Goal: Task Accomplishment & Management: Use online tool/utility

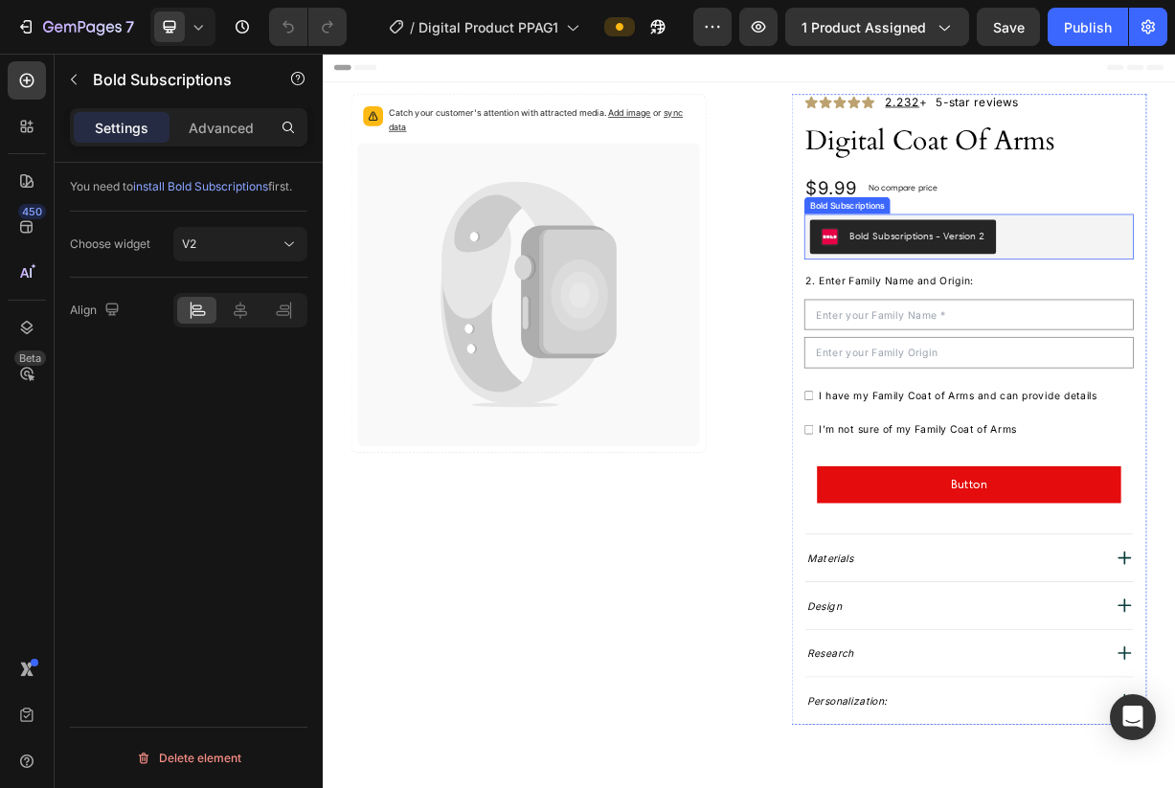
click at [1174, 314] on div "Bold Subscriptions - Version 2" at bounding box center [1193, 301] width 429 height 46
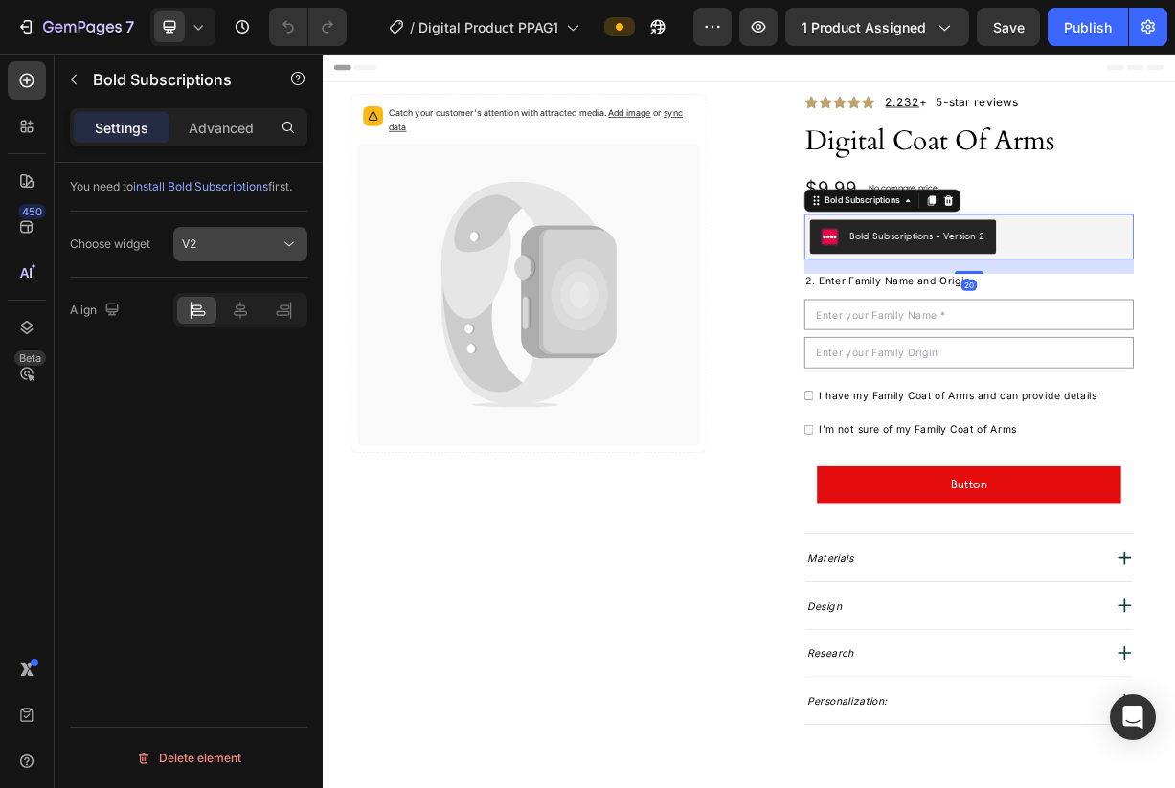
click at [213, 241] on div "V2" at bounding box center [231, 243] width 98 height 17
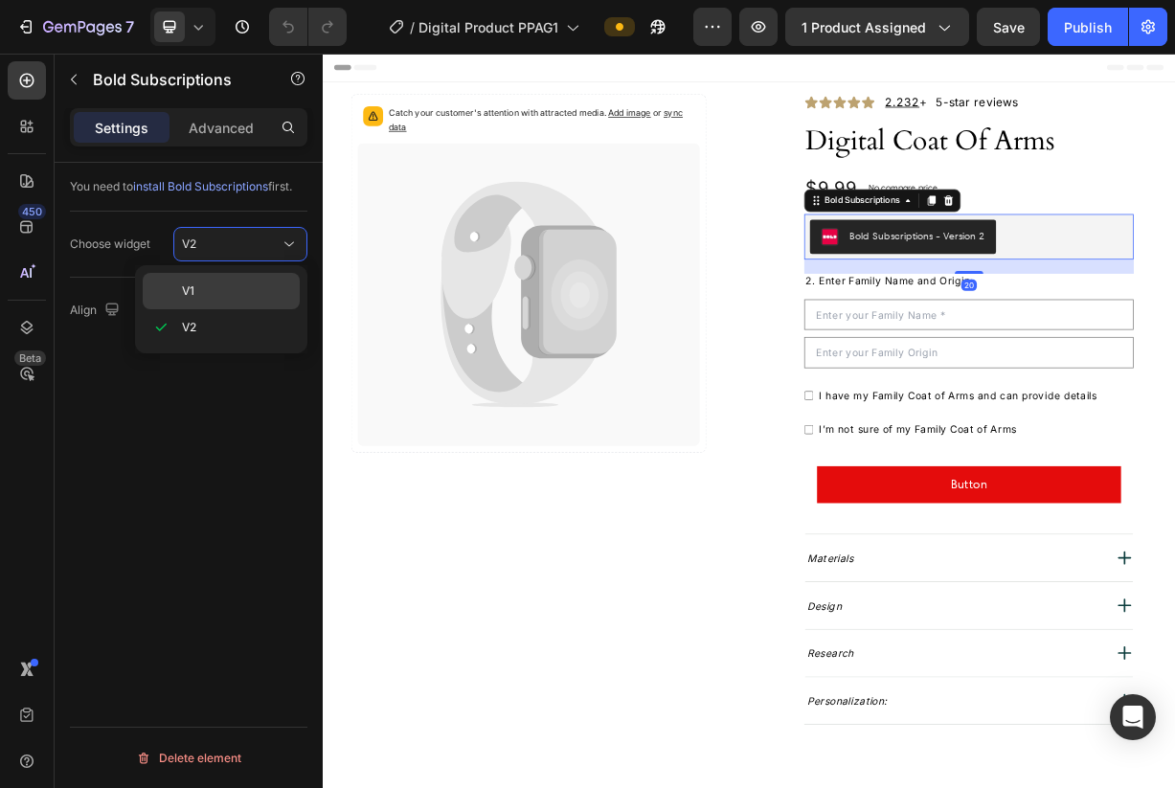
click at [237, 292] on p "V1" at bounding box center [236, 290] width 109 height 17
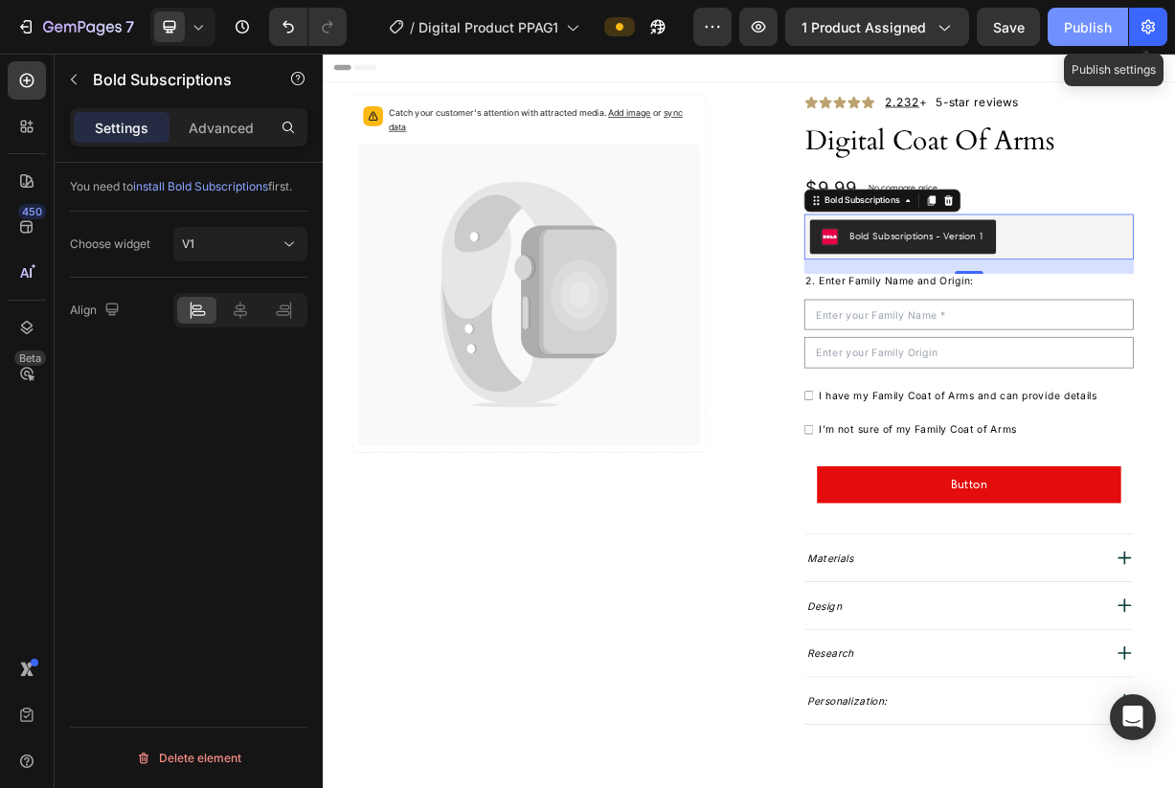
click at [1094, 34] on div "Publish" at bounding box center [1088, 27] width 48 height 20
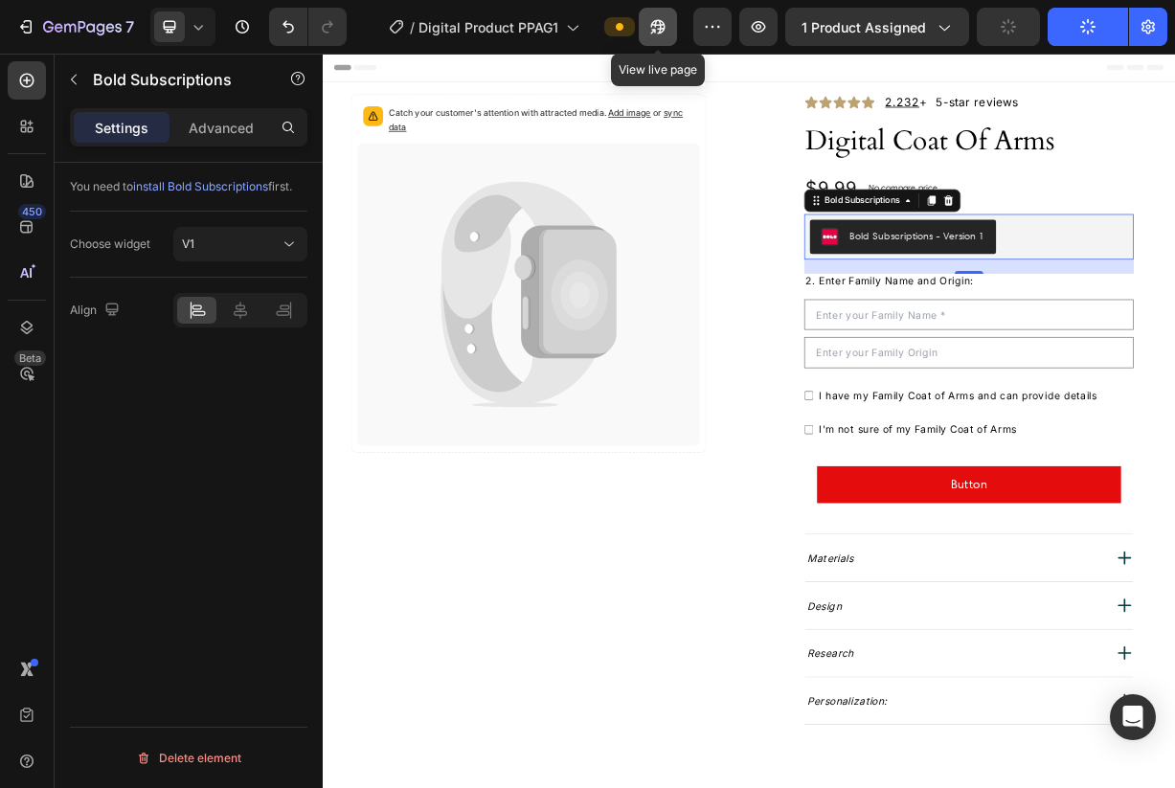
click at [666, 16] on button "button" at bounding box center [658, 27] width 38 height 38
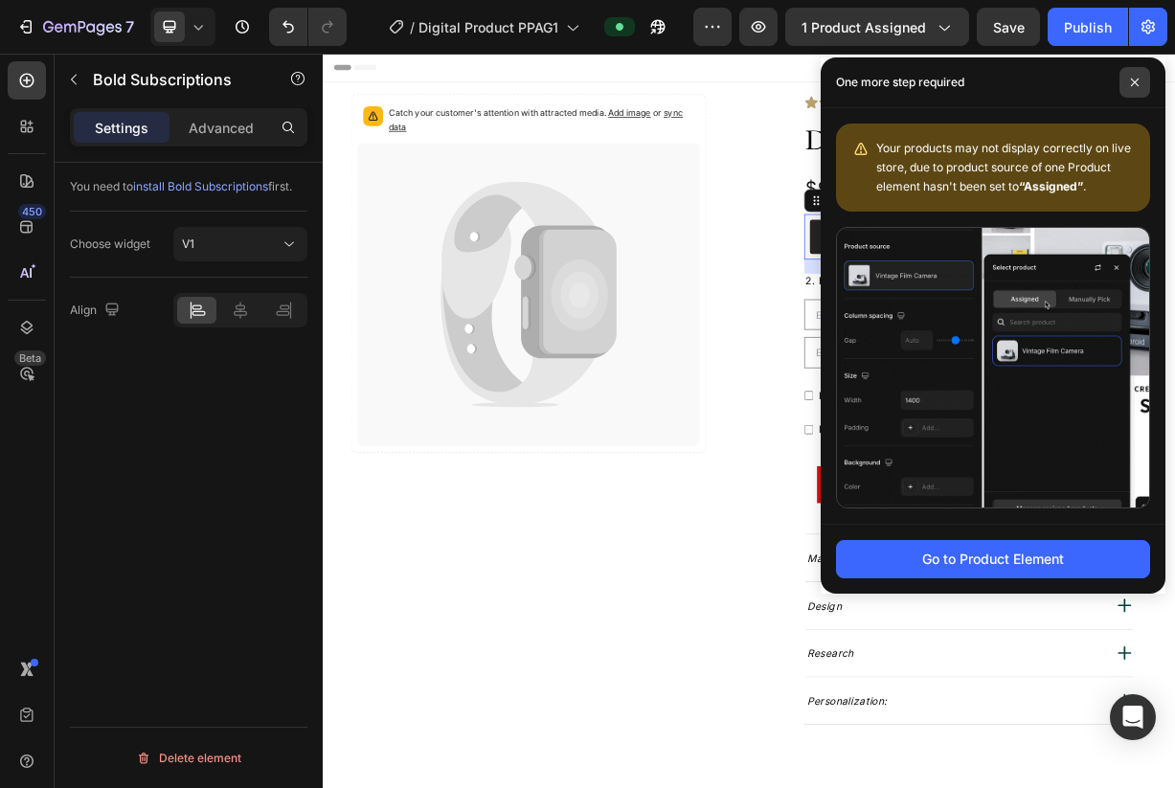
click at [1142, 73] on span at bounding box center [1134, 82] width 31 height 31
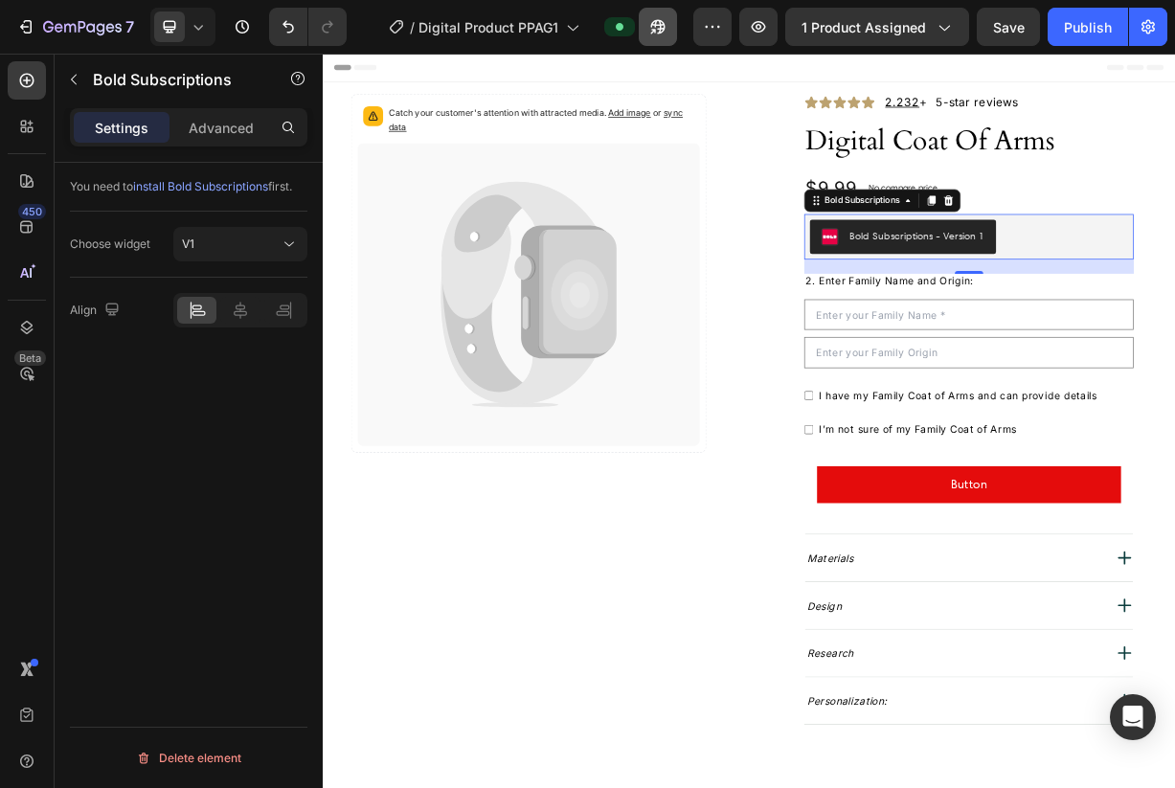
click at [670, 32] on button "button" at bounding box center [658, 27] width 38 height 38
click at [223, 256] on button "V1" at bounding box center [240, 244] width 134 height 34
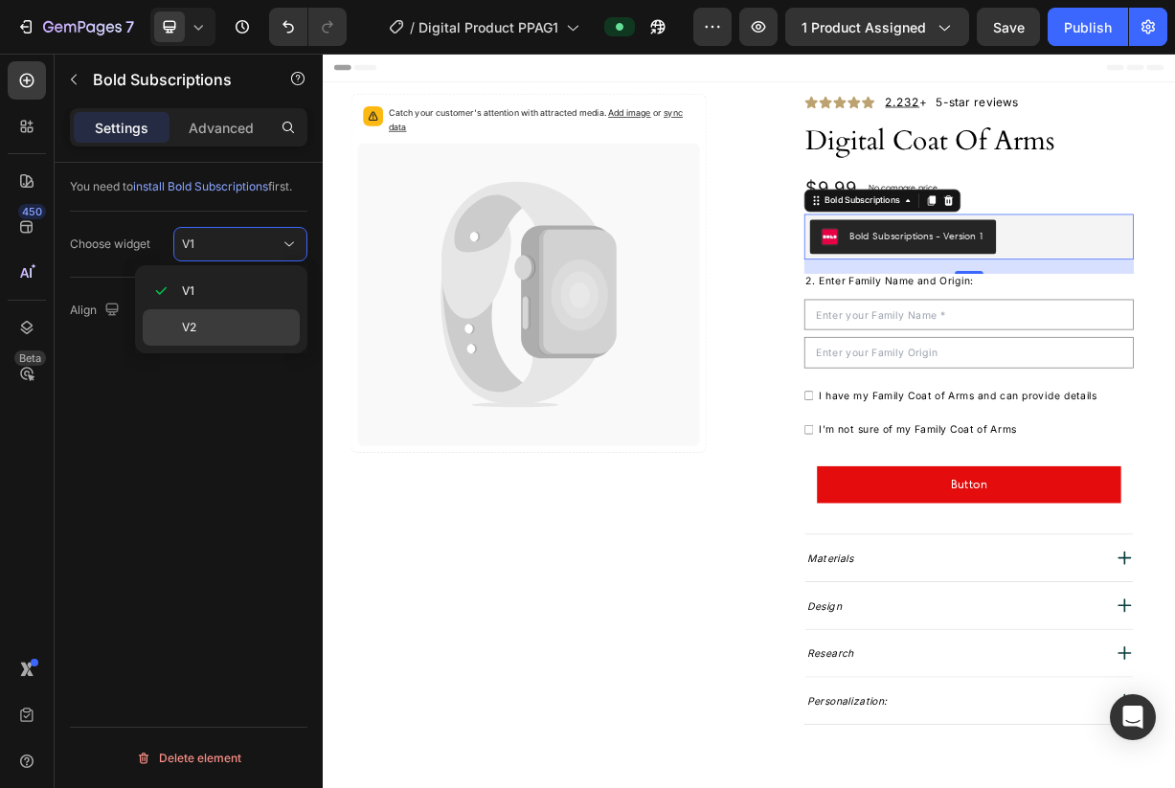
click at [253, 328] on p "V2" at bounding box center [236, 327] width 109 height 17
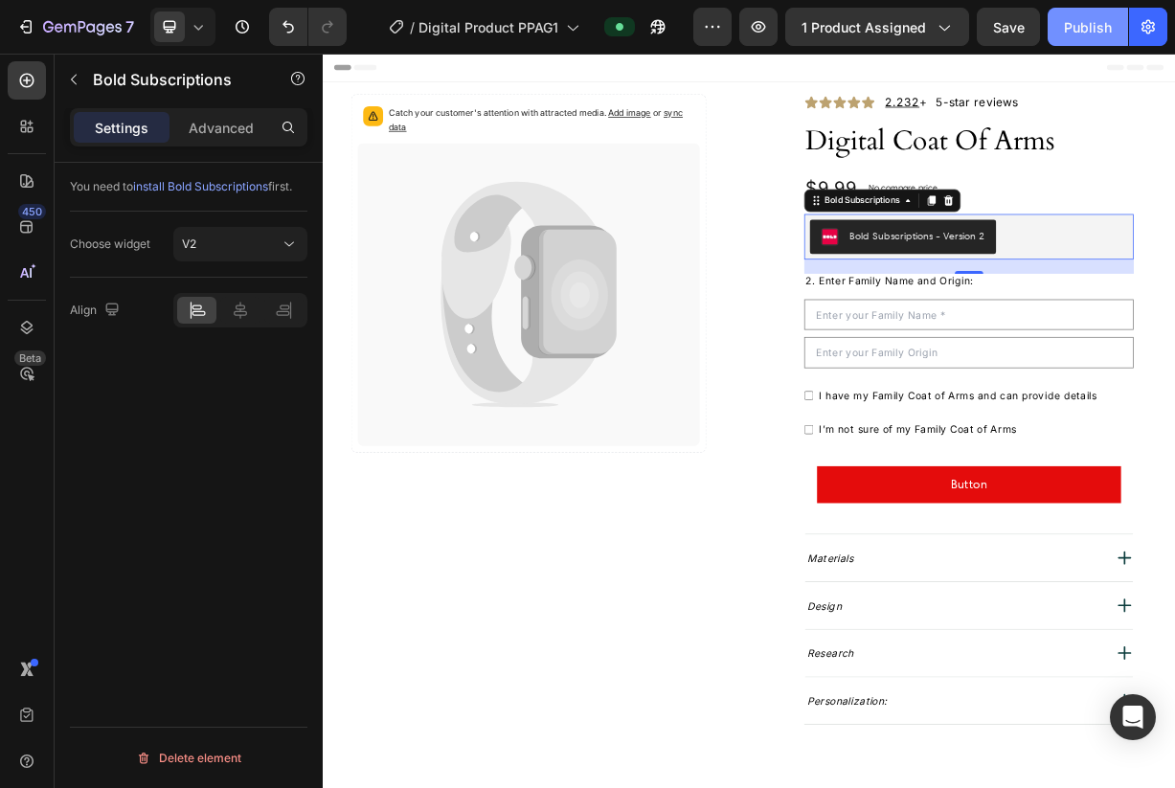
click at [1081, 39] on button "Publish" at bounding box center [1087, 27] width 80 height 38
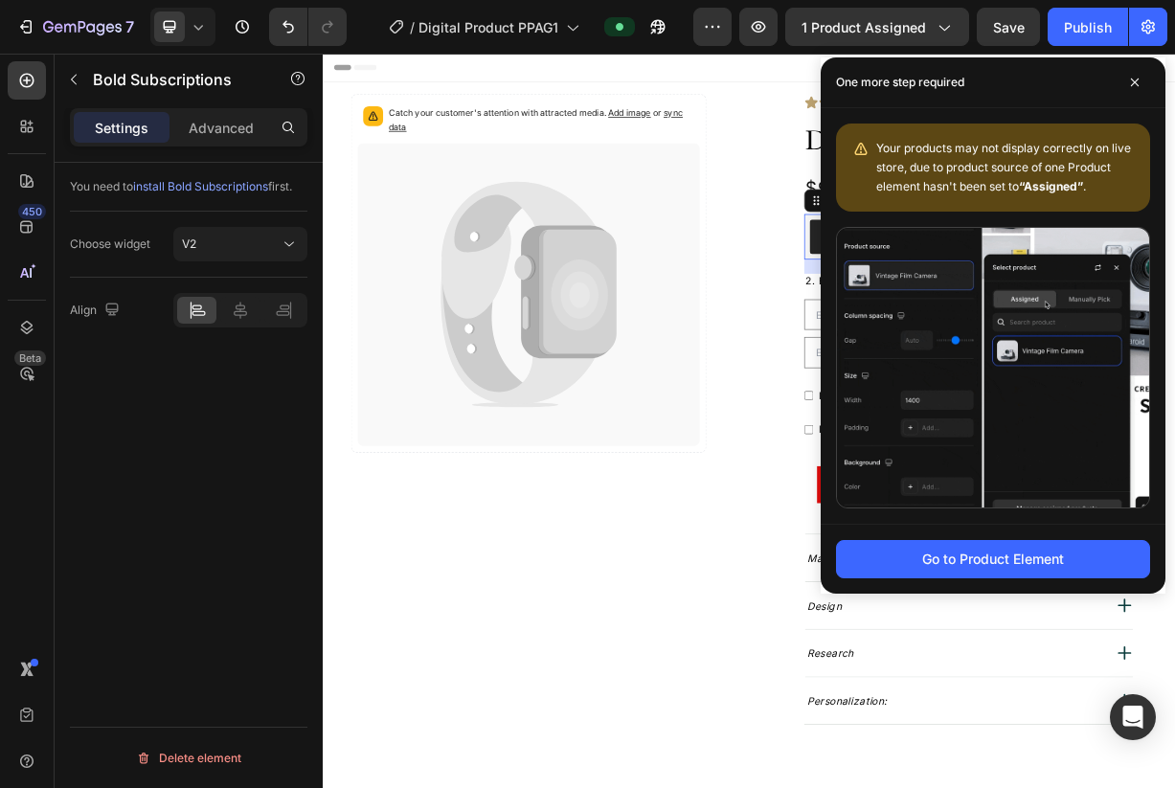
click at [619, 45] on div "/ Digital Product PPAG1" at bounding box center [527, 27] width 331 height 38
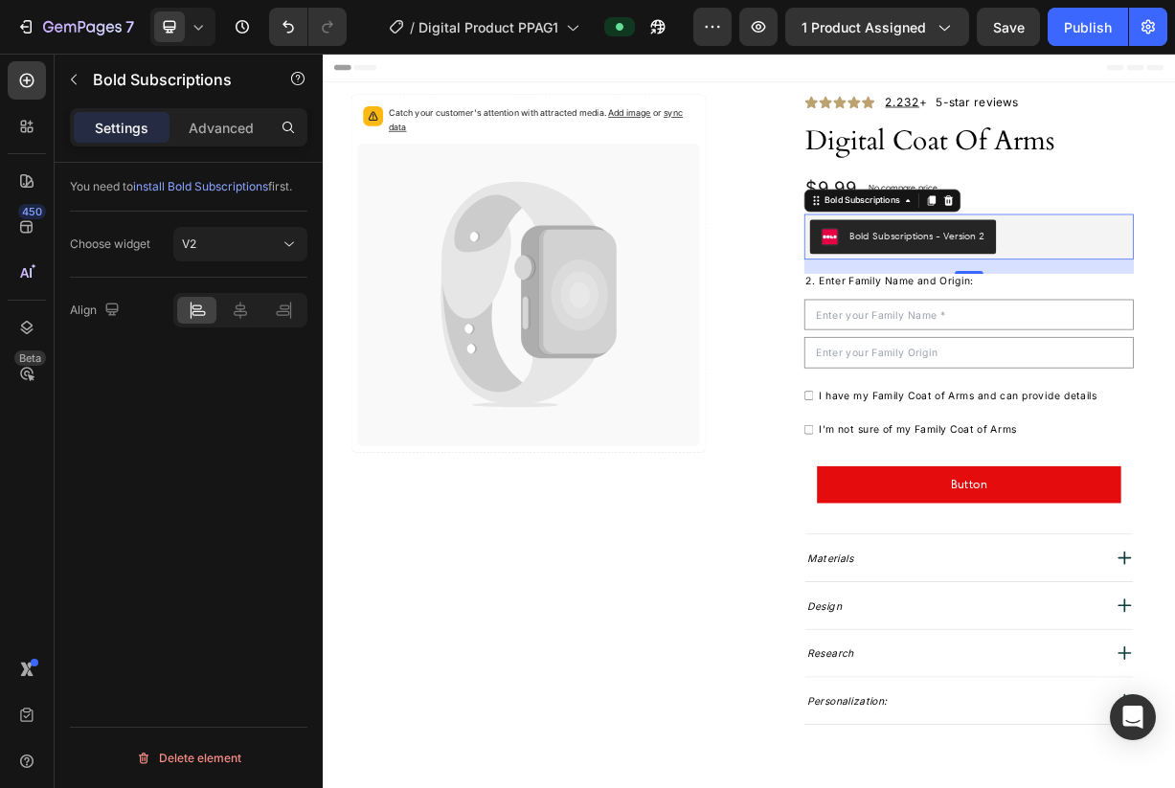
click at [680, 42] on div "/ Digital Product PPAG1" at bounding box center [527, 27] width 331 height 38
click at [668, 38] on button "button" at bounding box center [658, 27] width 38 height 38
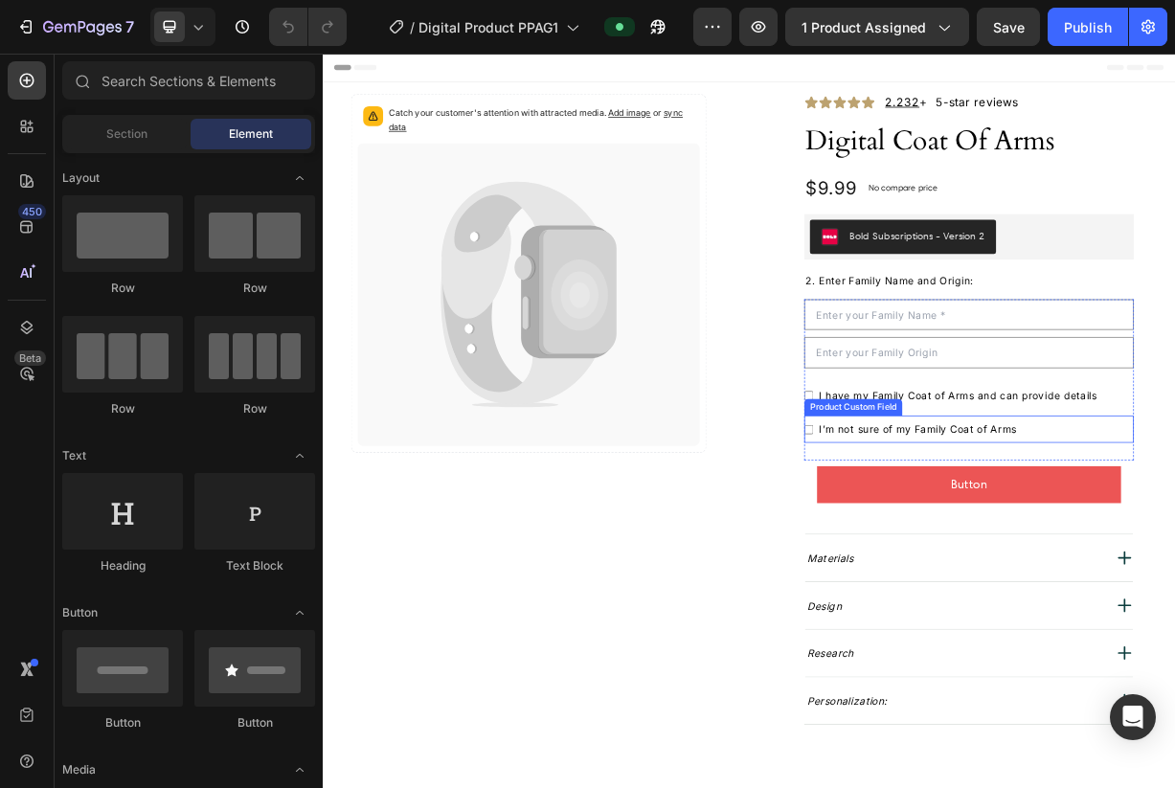
click at [1136, 624] on link "Button" at bounding box center [1194, 634] width 410 height 49
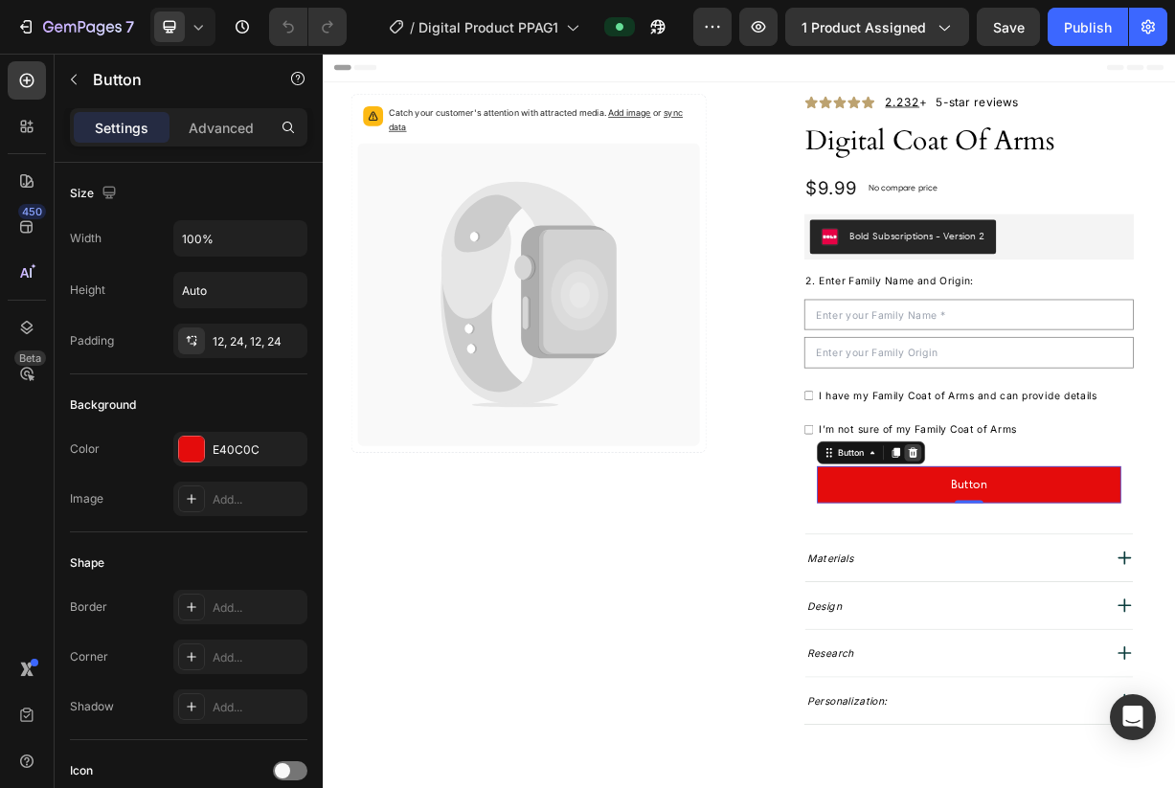
click at [1128, 593] on div at bounding box center [1118, 591] width 23 height 23
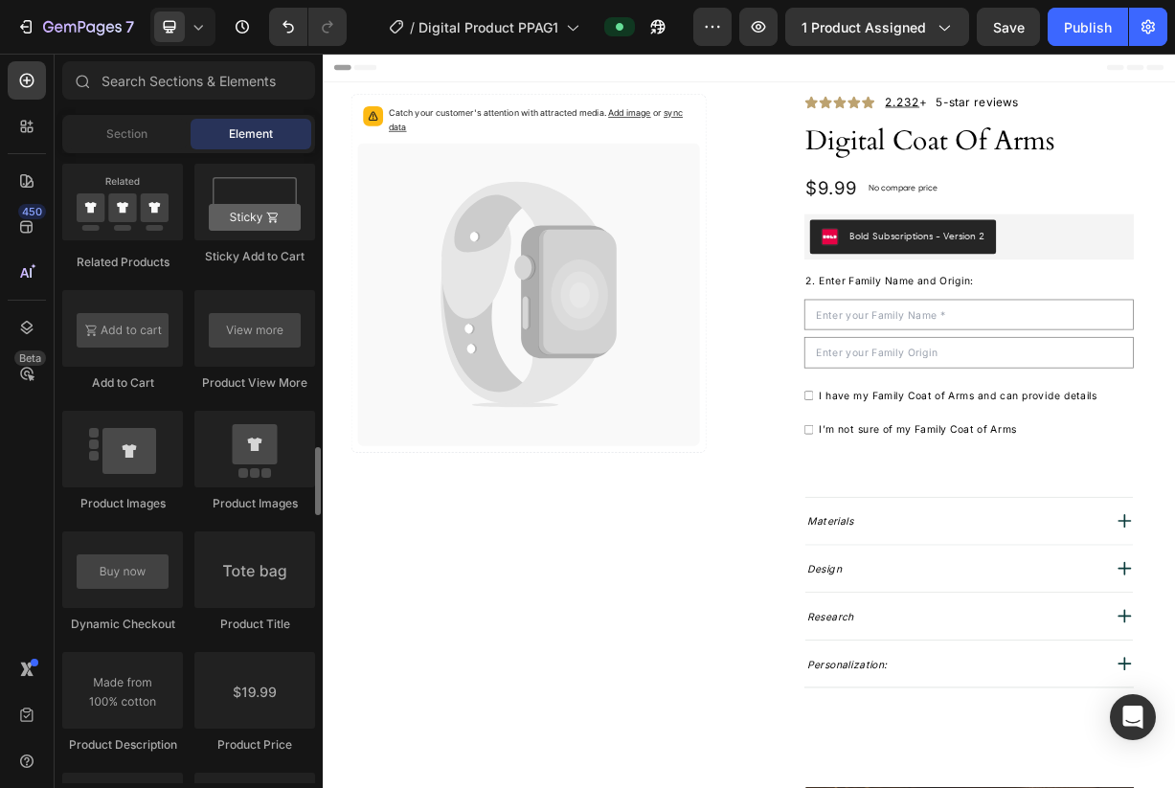
scroll to position [2689, 0]
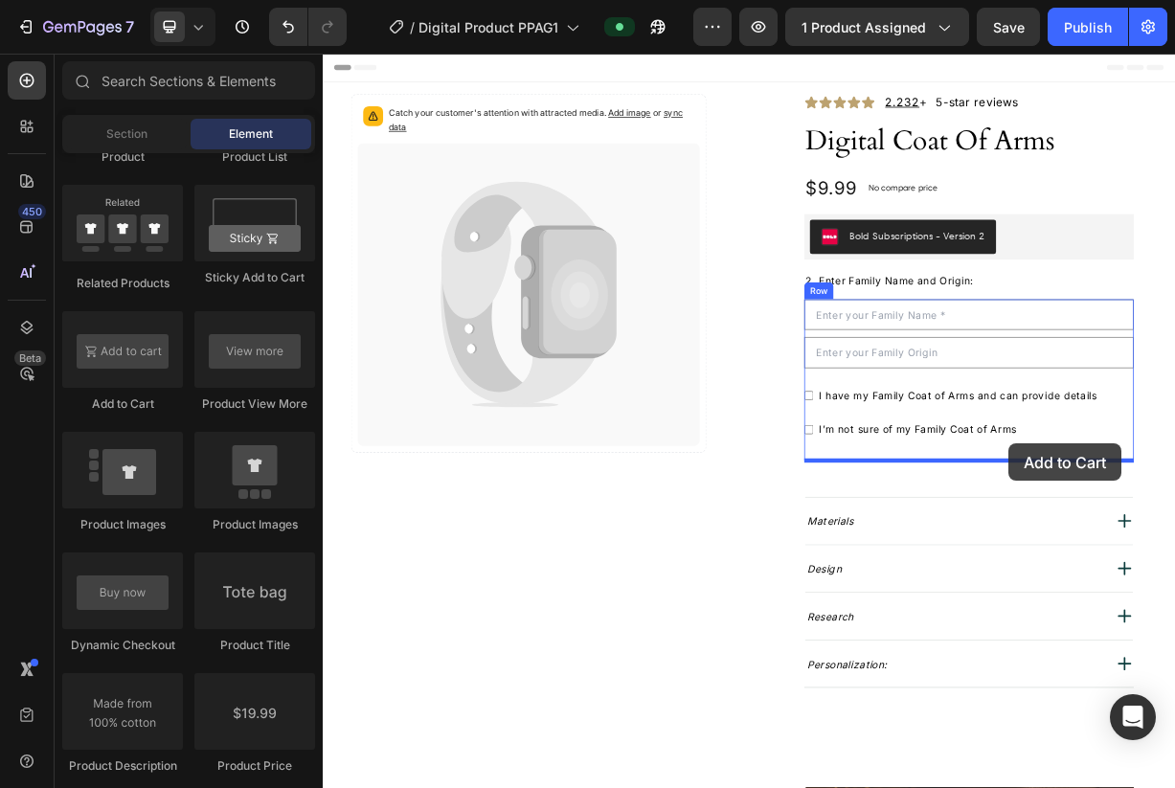
drag, startPoint x: 437, startPoint y: 429, endPoint x: 1236, endPoint y: 573, distance: 812.3
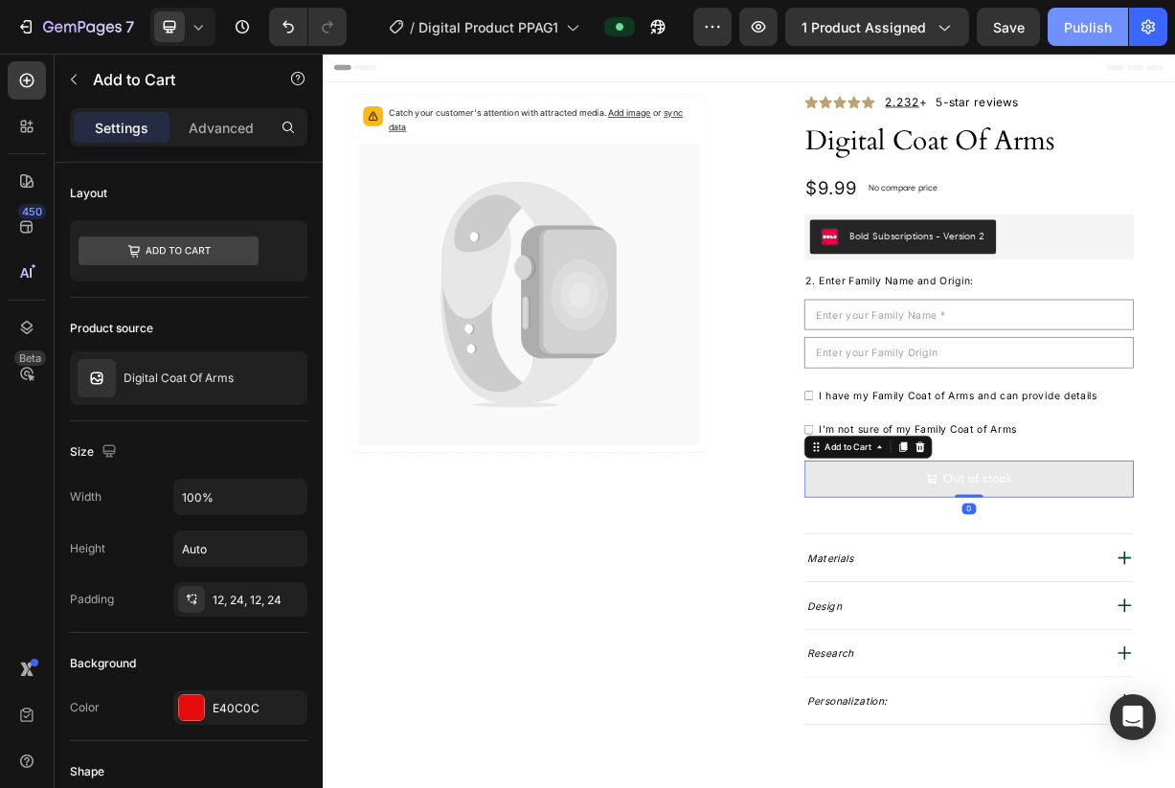
click at [1098, 31] on div "Publish" at bounding box center [1088, 27] width 48 height 20
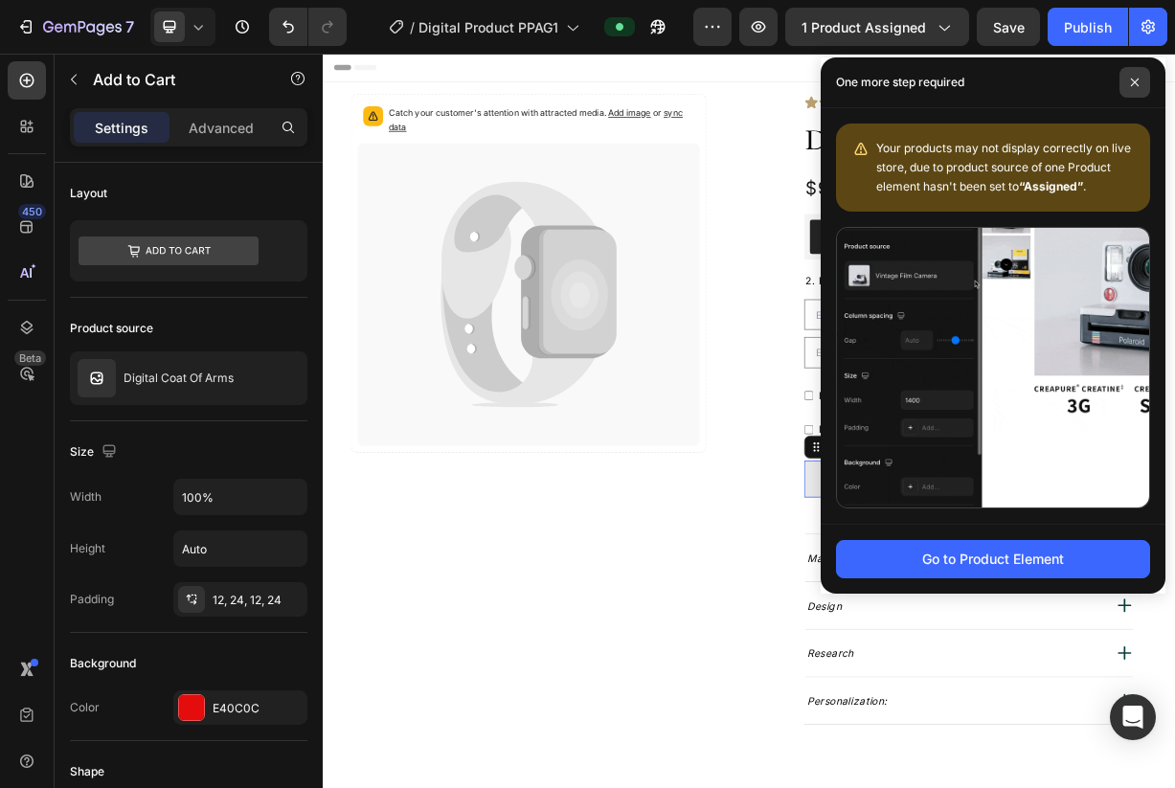
drag, startPoint x: 1124, startPoint y: 75, endPoint x: 1136, endPoint y: 50, distance: 27.8
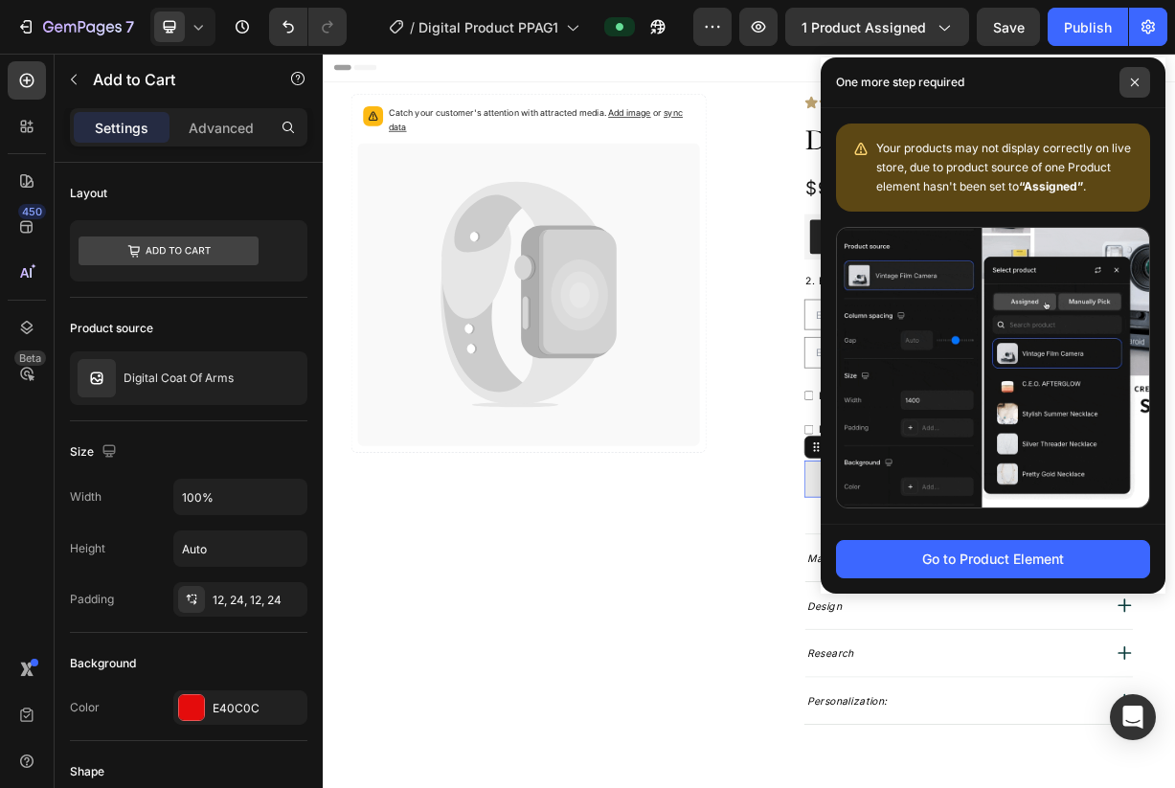
click at [1124, 75] on span at bounding box center [1134, 82] width 31 height 31
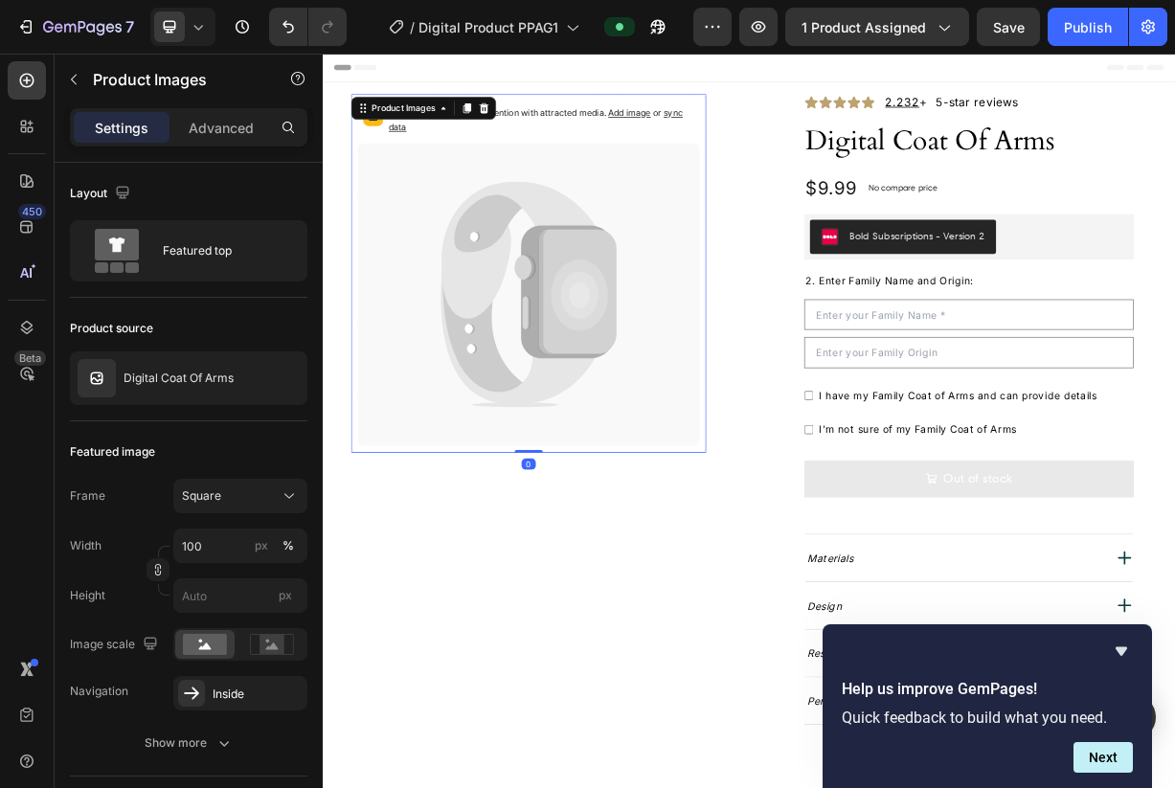
click at [670, 400] on icon at bounding box center [669, 379] width 77 height 96
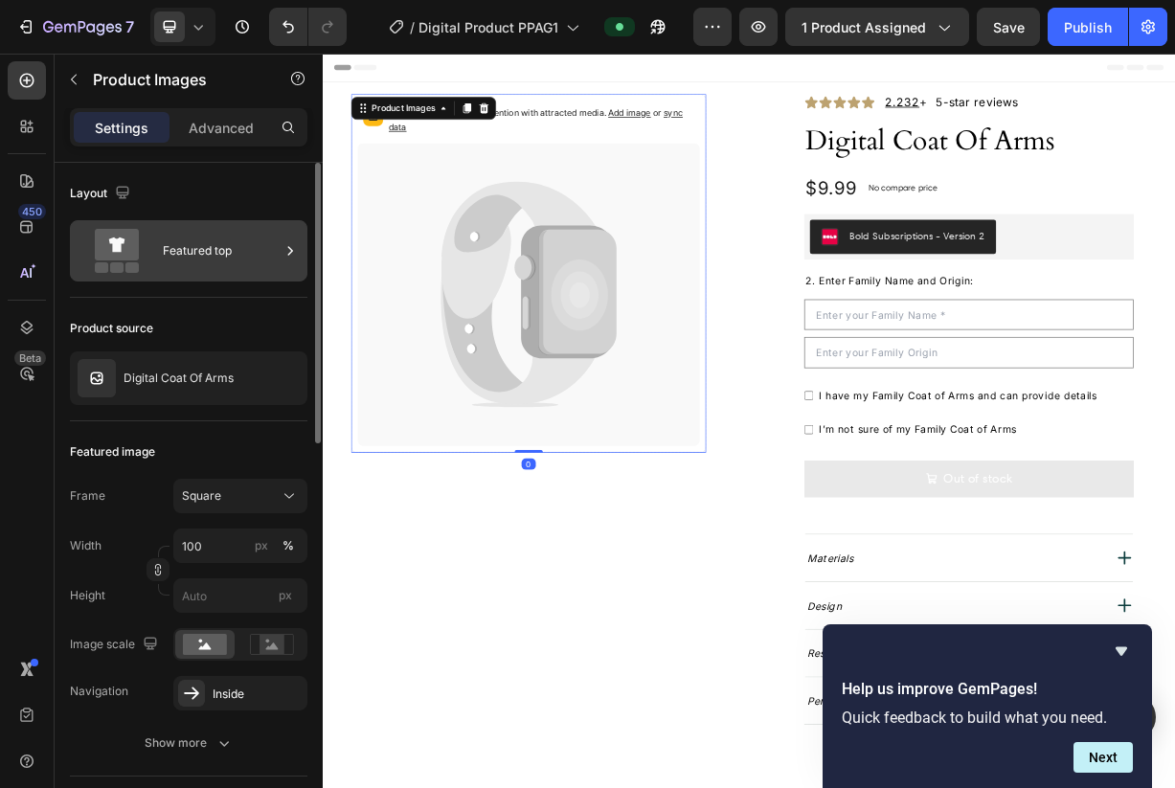
click at [232, 279] on div "Featured top" at bounding box center [188, 250] width 237 height 61
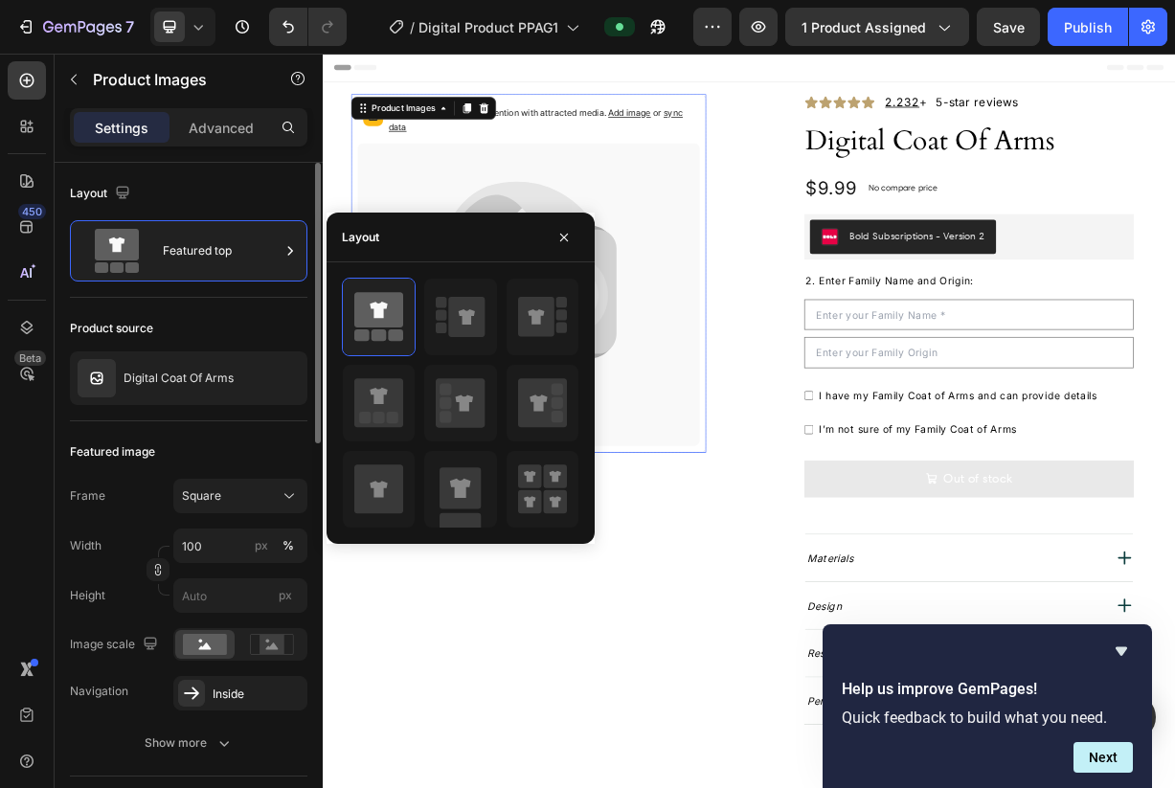
click at [288, 419] on div "Product source Digital Coat Of Arms" at bounding box center [188, 359] width 237 height 123
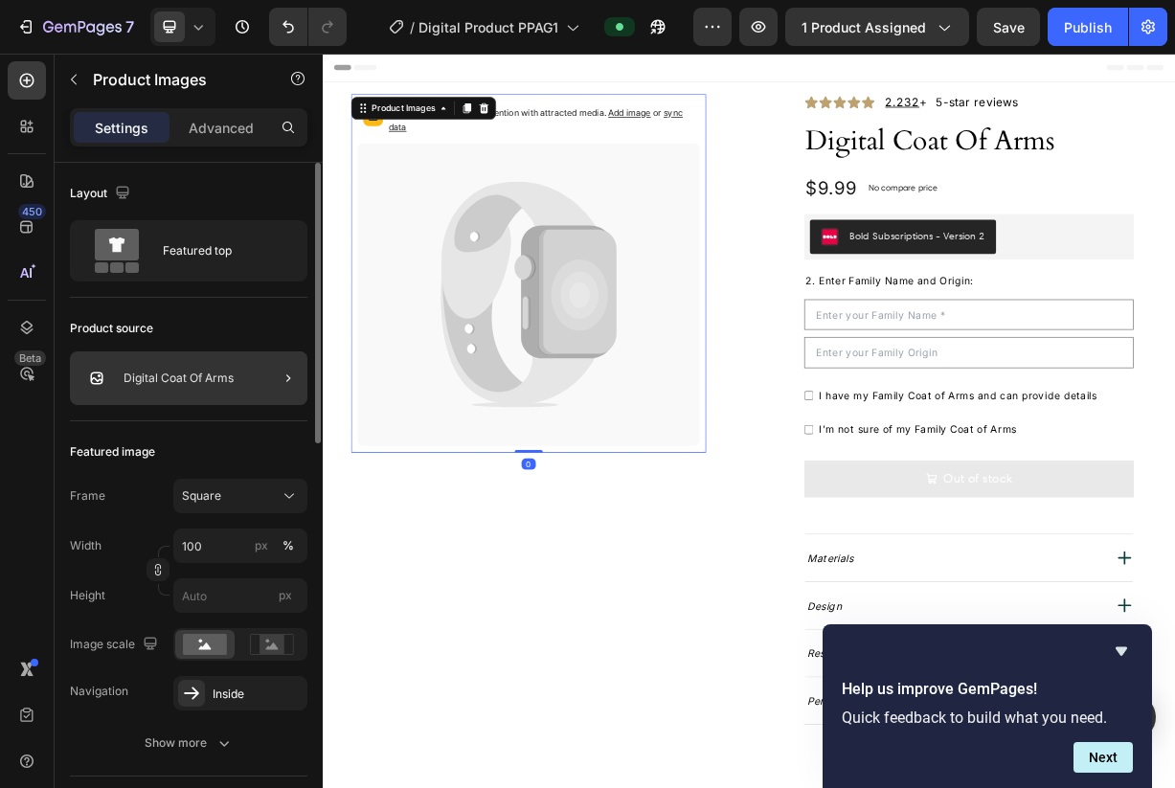
click at [286, 404] on div at bounding box center [281, 378] width 54 height 54
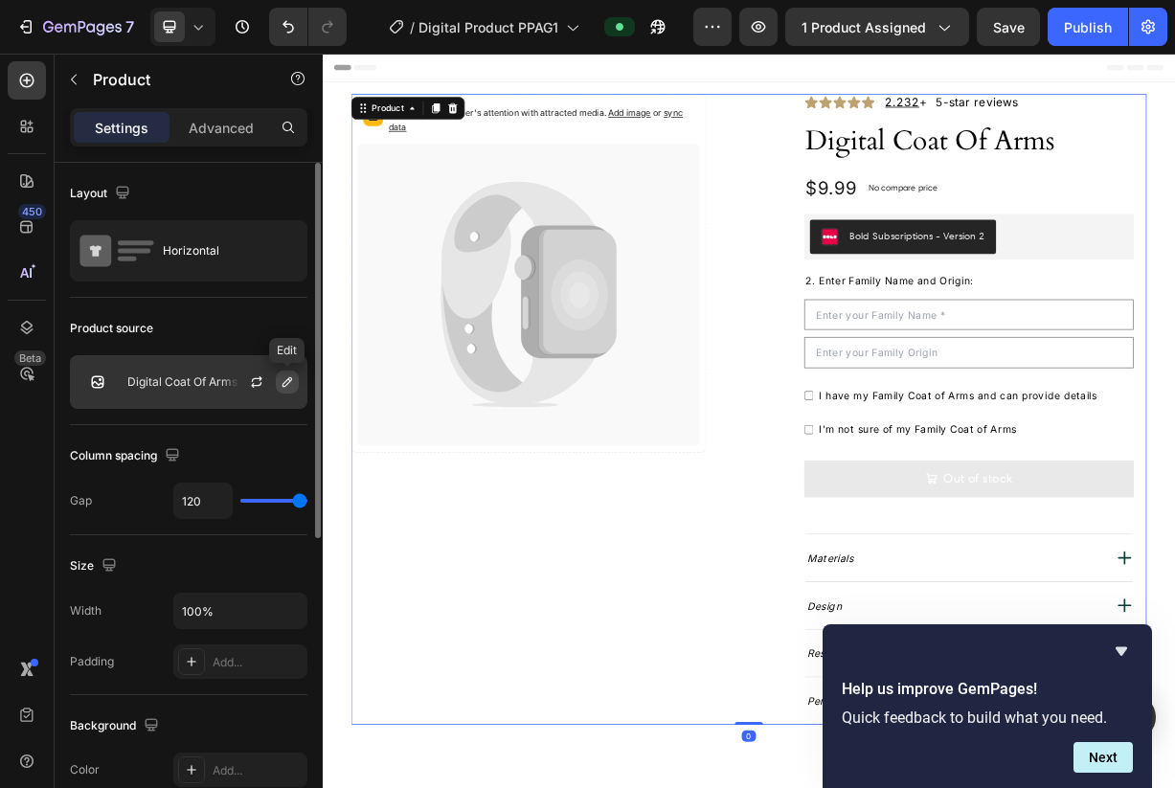
click at [282, 380] on icon "button" at bounding box center [287, 381] width 15 height 15
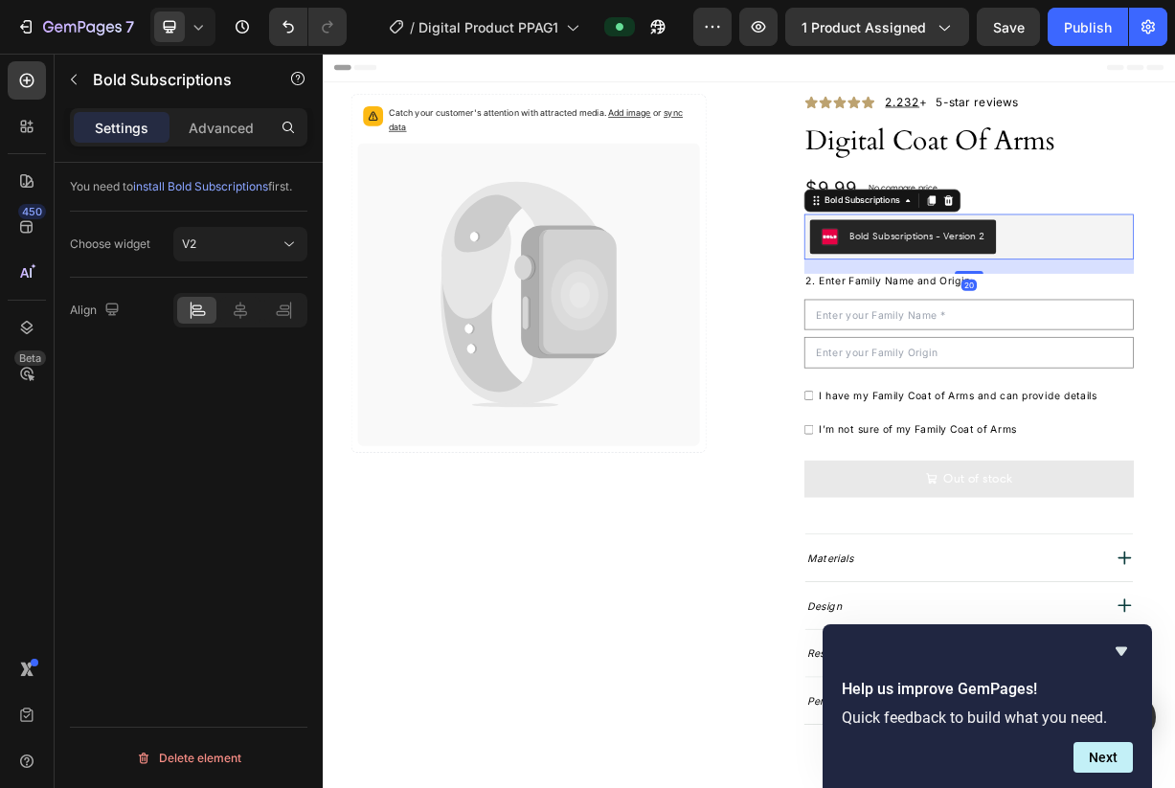
click at [1174, 305] on div "Bold Subscriptions - Version 2" at bounding box center [1124, 299] width 182 height 20
click at [219, 145] on div "Settings Advanced" at bounding box center [188, 127] width 237 height 38
click at [218, 186] on span "install Bold Subscriptions" at bounding box center [200, 186] width 135 height 14
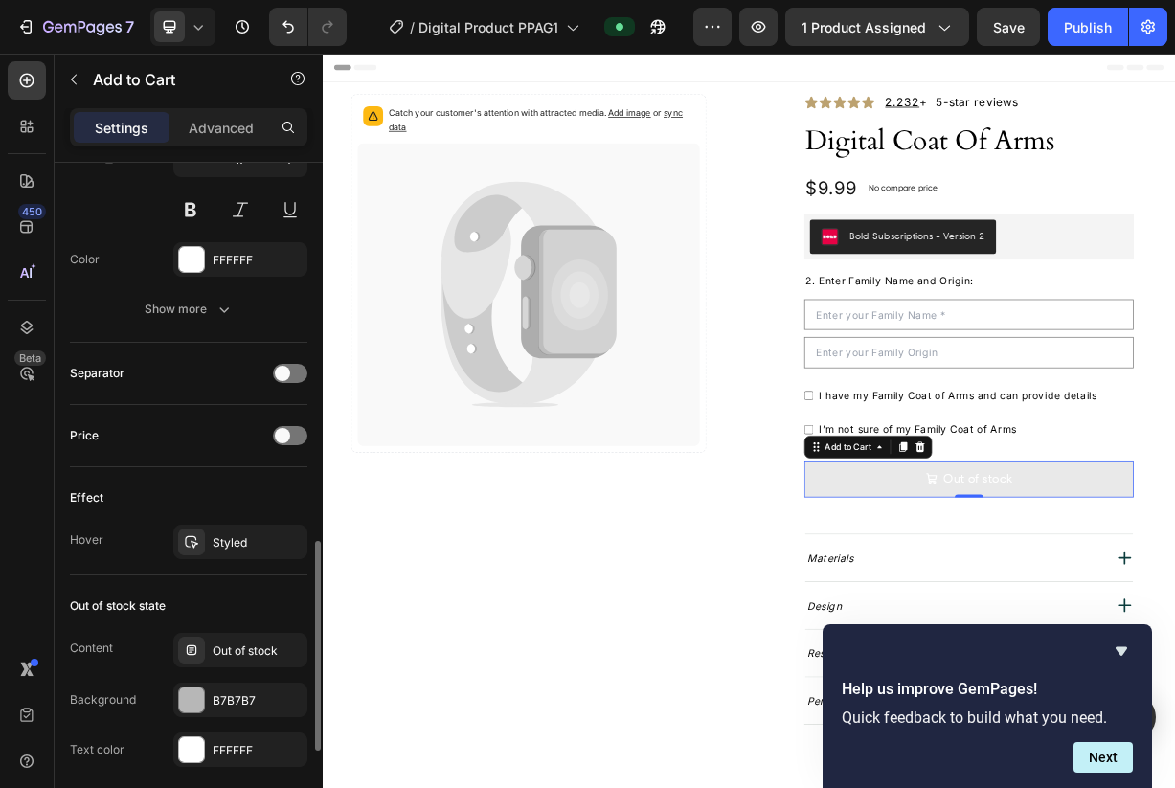
scroll to position [1523, 0]
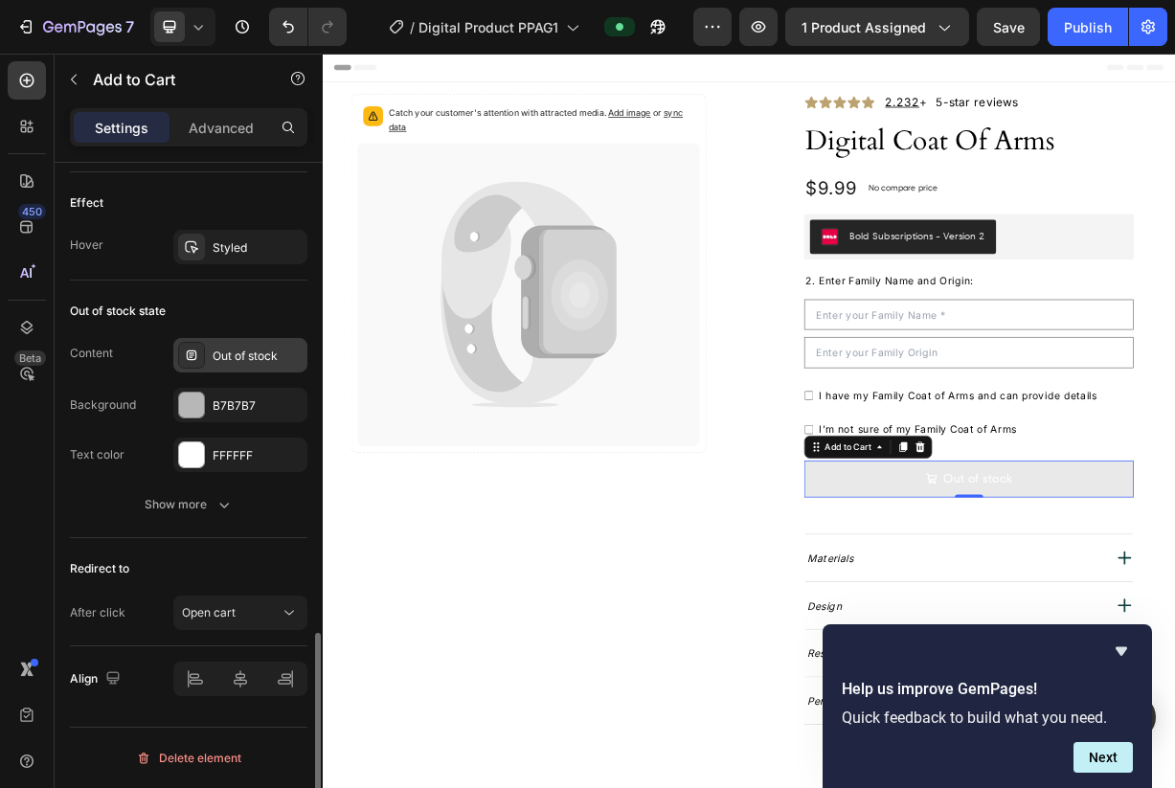
click at [236, 361] on div "Out of stock" at bounding box center [258, 355] width 90 height 17
click at [225, 607] on span "Open cart" at bounding box center [209, 612] width 54 height 14
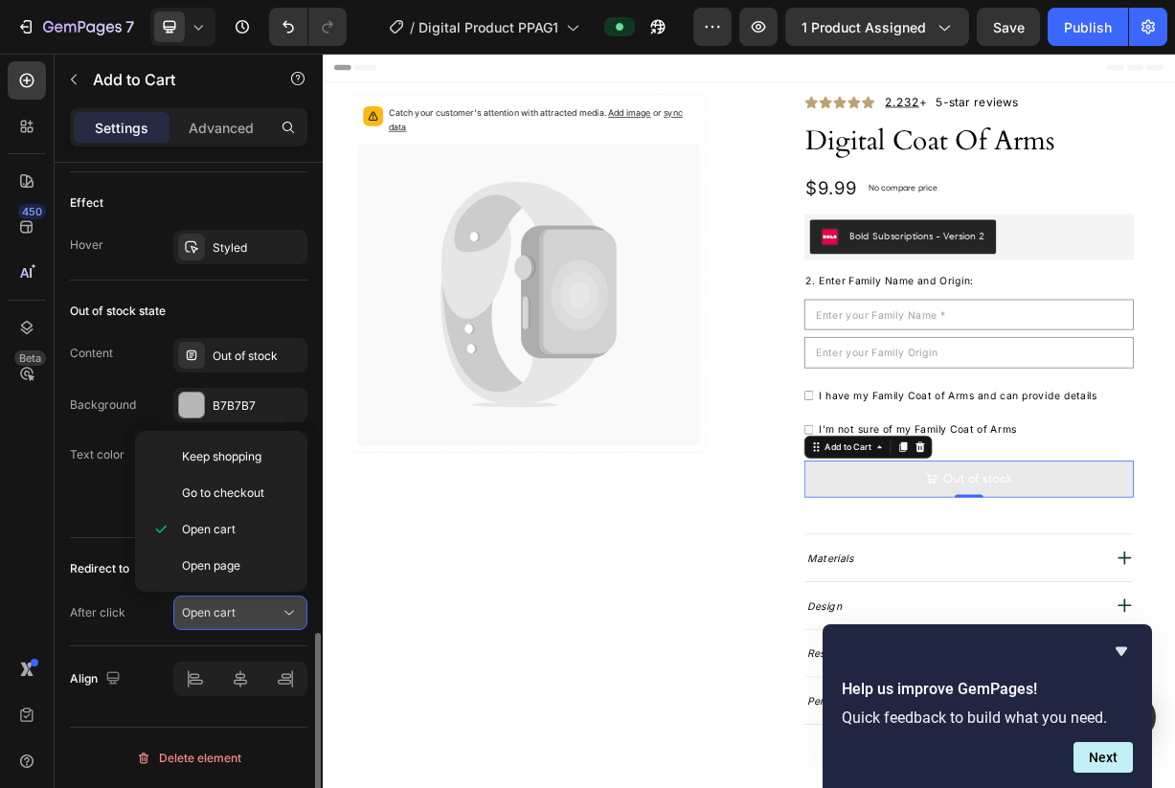
click at [225, 607] on span "Open cart" at bounding box center [209, 612] width 54 height 14
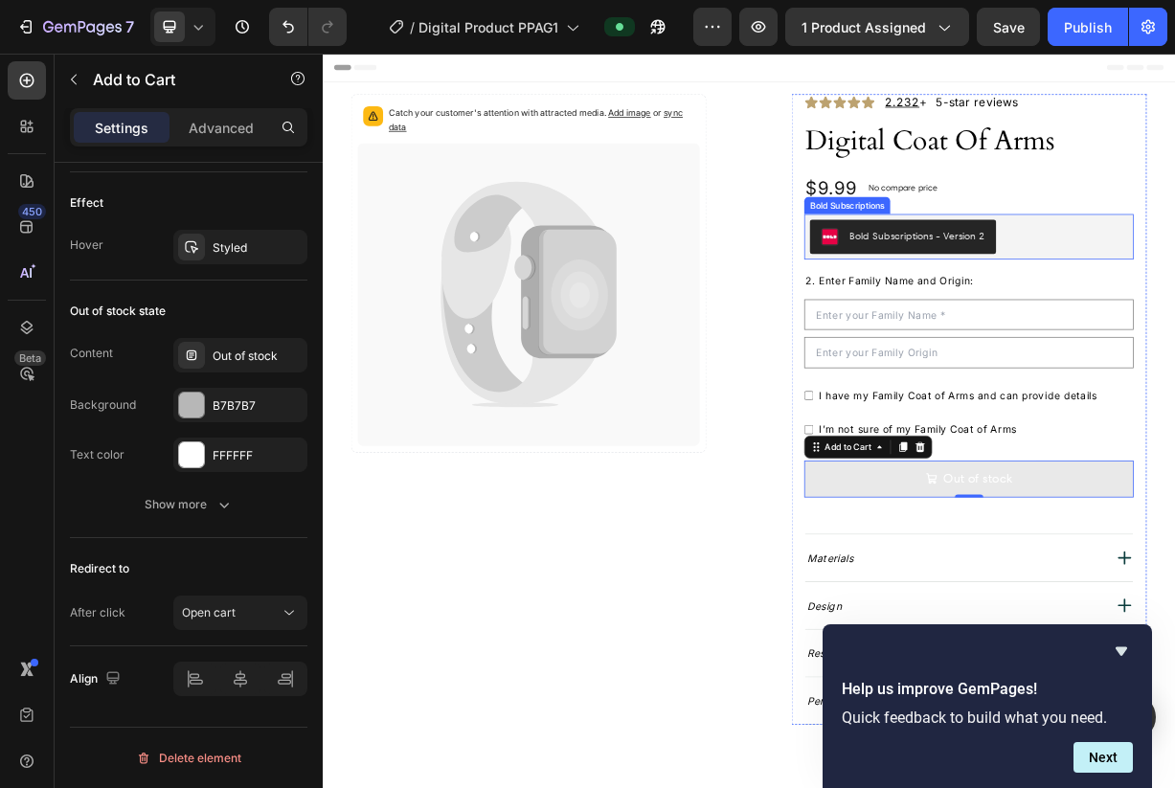
scroll to position [0, 0]
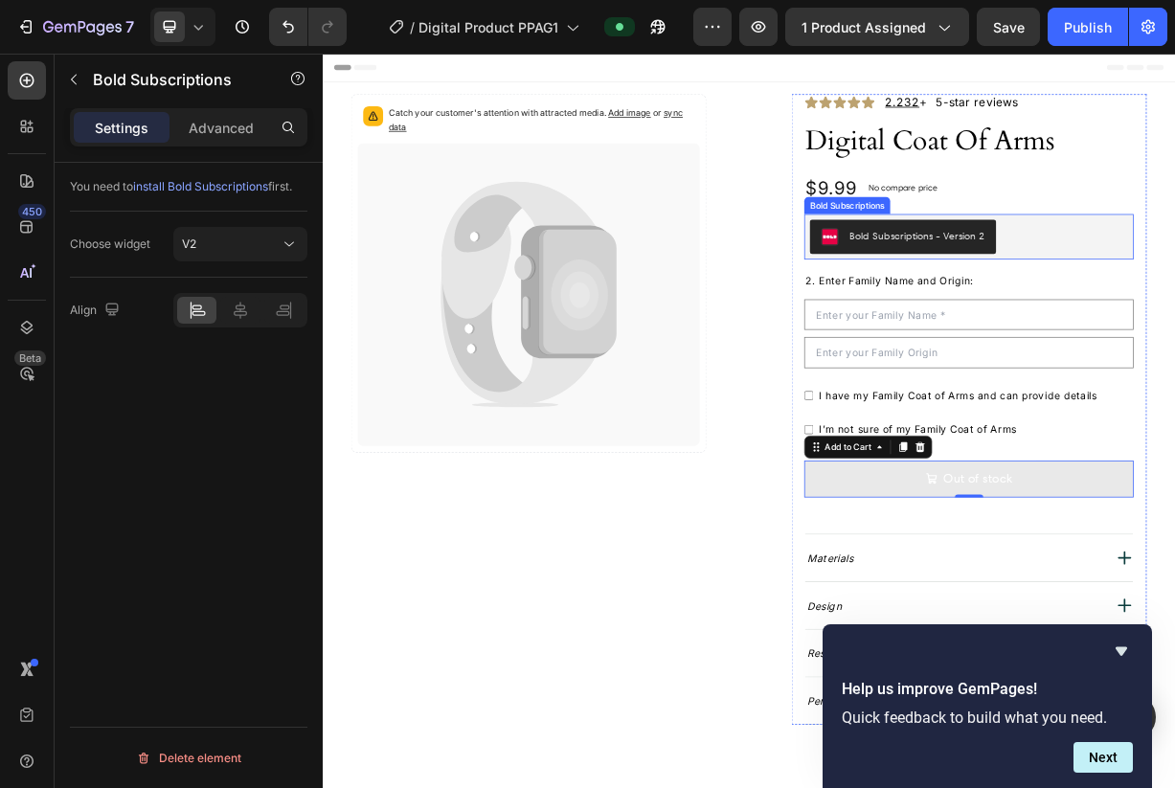
click at [1174, 282] on button "Bold Subscriptions - Version 2" at bounding box center [1104, 301] width 251 height 46
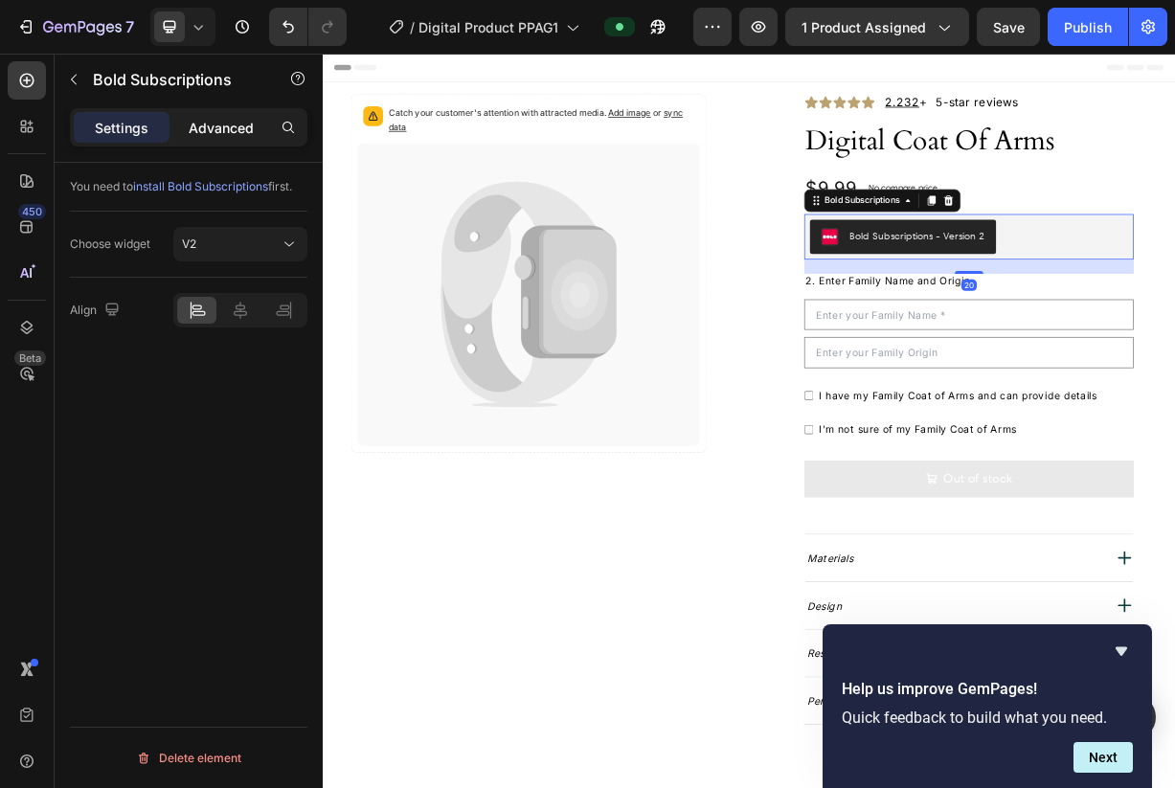
click at [240, 140] on div "Advanced" at bounding box center [221, 127] width 96 height 31
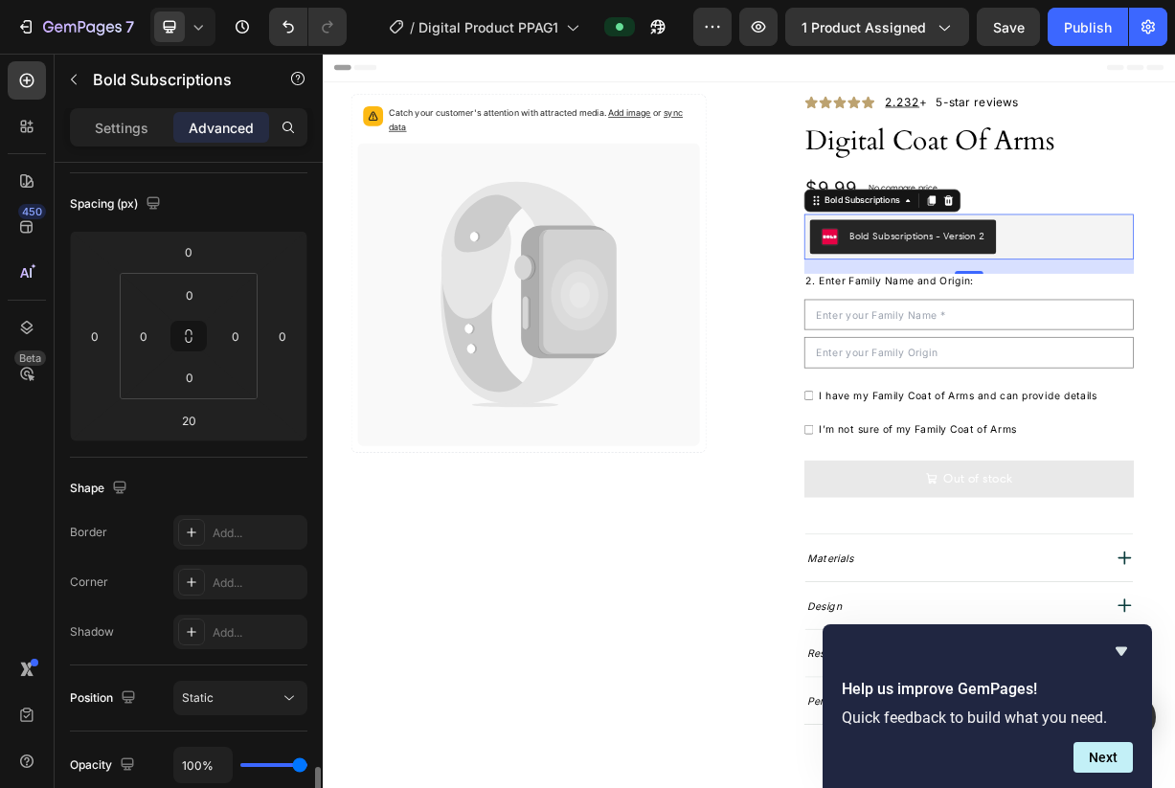
scroll to position [569, 0]
